Goal: Navigation & Orientation: Find specific page/section

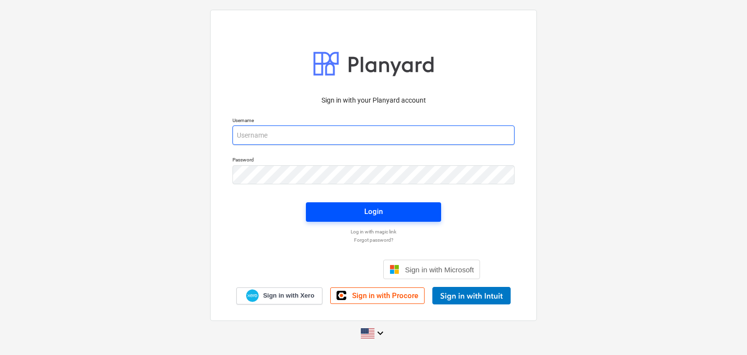
type input "[EMAIL_ADDRESS][DOMAIN_NAME]"
click at [392, 206] on button "Login" at bounding box center [373, 211] width 135 height 19
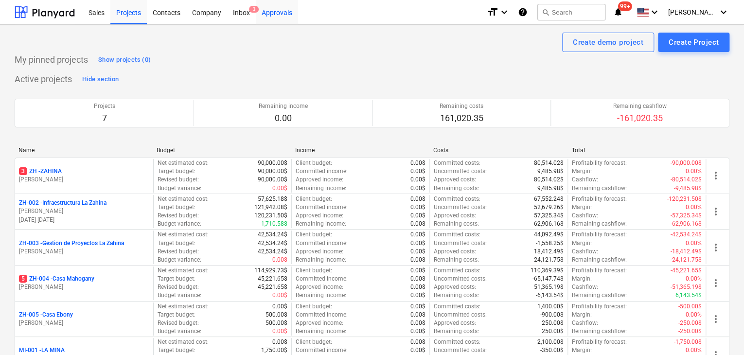
click at [264, 14] on div "Approvals" at bounding box center [277, 12] width 42 height 25
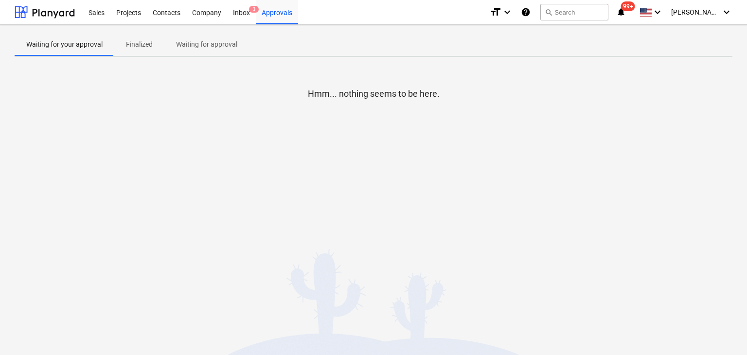
click at [714, 19] on div "Project fetching failed You do not have permissions for this action" at bounding box center [610, 15] width 263 height 31
click at [725, 12] on div "Project fetching failed You do not have permissions for this action" at bounding box center [610, 15] width 263 height 31
click at [705, 14] on div "Project fetching failed You do not have permissions for this action" at bounding box center [610, 15] width 263 height 31
click at [726, 16] on div "Project fetching failed You do not have permissions for this action" at bounding box center [610, 15] width 263 height 31
drag, startPoint x: 727, startPoint y: 14, endPoint x: 730, endPoint y: 26, distance: 12.0
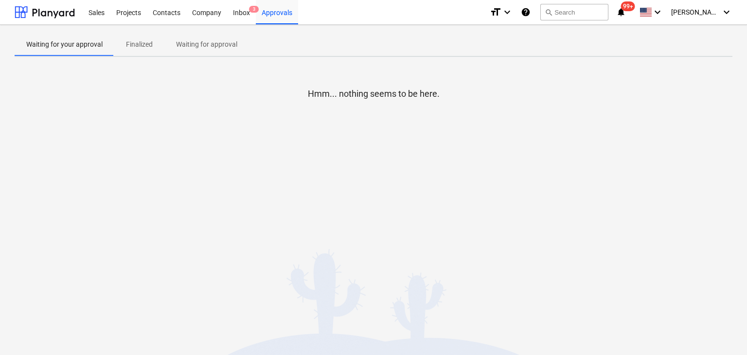
click at [730, 26] on div "Project fetching failed You do not have permissions for this action" at bounding box center [610, 15] width 263 height 31
click at [718, 15] on div "Project fetching failed You do not have permissions for this action" at bounding box center [610, 15] width 263 height 31
click at [714, 8] on div "Project fetching failed You do not have permissions for this action" at bounding box center [610, 15] width 263 height 31
drag, startPoint x: 383, startPoint y: 140, endPoint x: 381, endPoint y: 133, distance: 7.5
click at [383, 139] on div "Hmm... nothing seems to be here." at bounding box center [374, 138] width 718 height 146
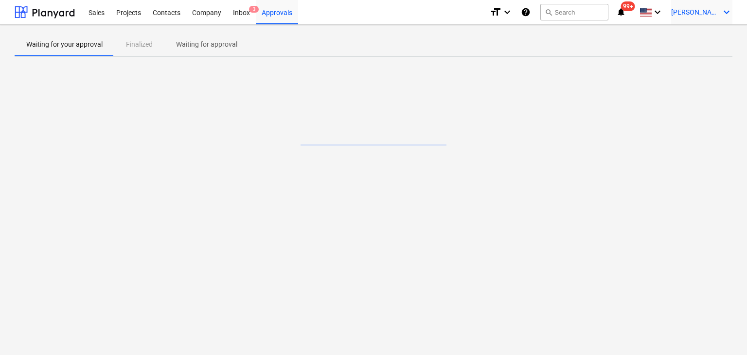
click at [708, 12] on span "[PERSON_NAME]" at bounding box center [695, 12] width 49 height 8
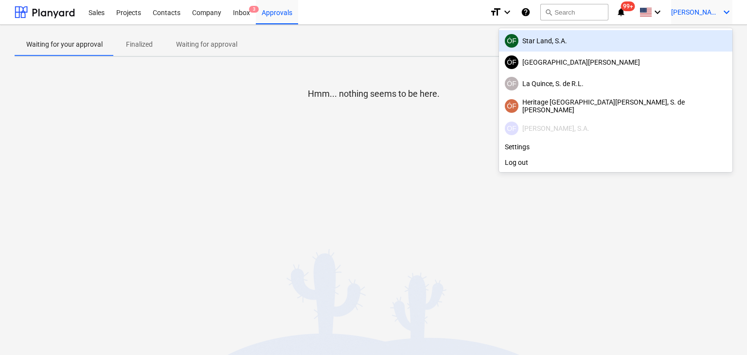
click at [671, 43] on div "ÓF Star Land, S.A." at bounding box center [616, 41] width 222 height 14
